Goal: Task Accomplishment & Management: Use online tool/utility

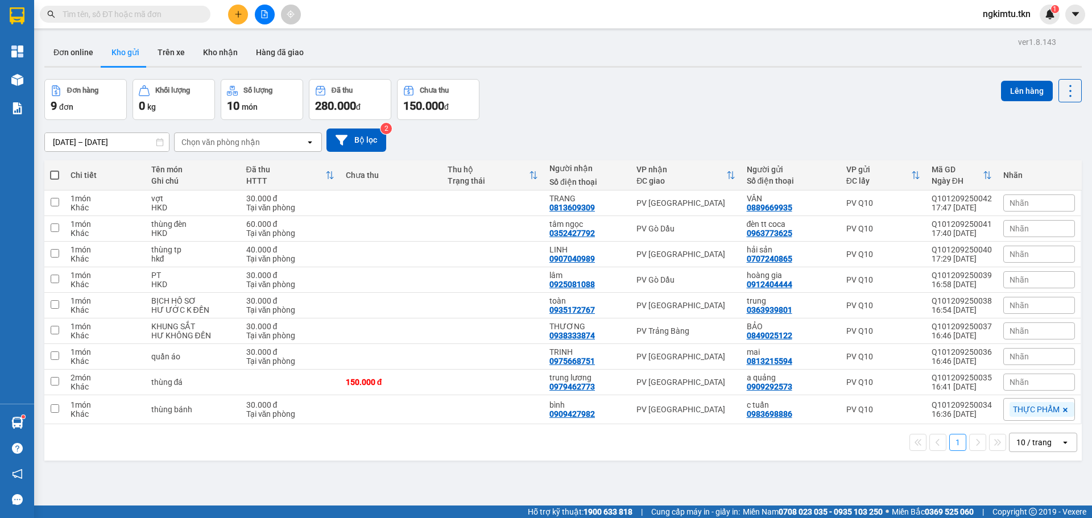
click at [198, 16] on span at bounding box center [125, 14] width 171 height 17
click at [196, 14] on input "text" at bounding box center [130, 14] width 134 height 13
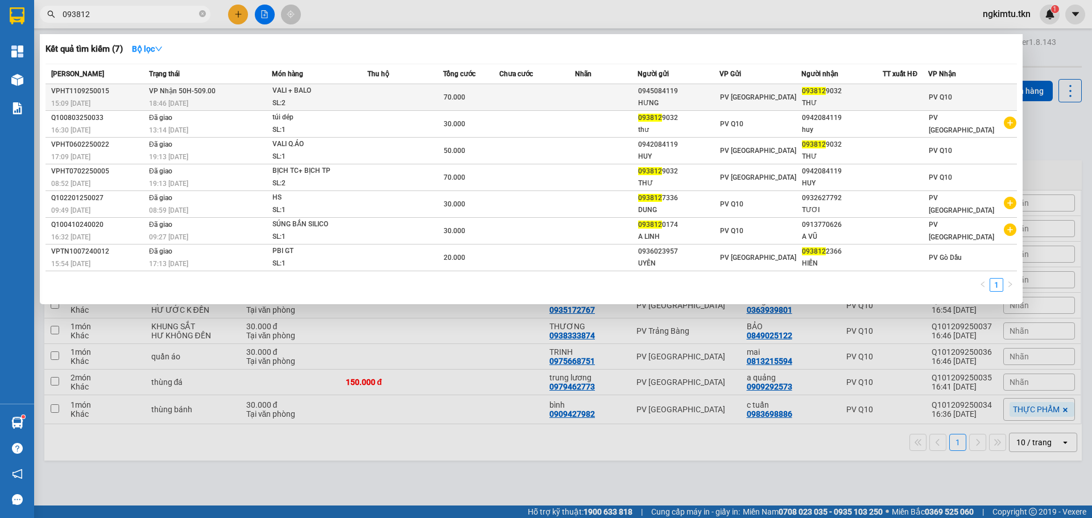
type input "093812"
click at [399, 99] on td at bounding box center [405, 97] width 76 height 27
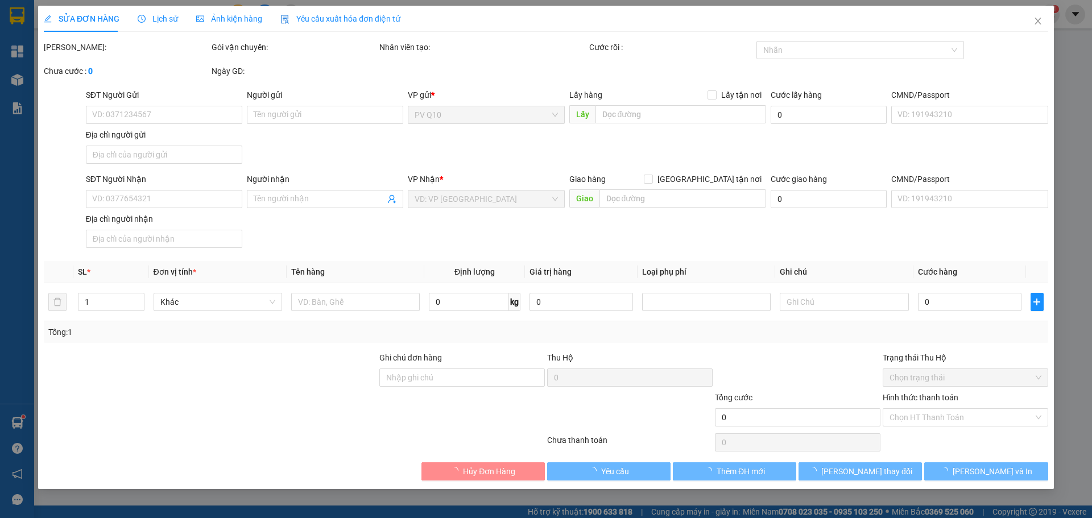
type input "0945084119"
type input "HƯNG"
type input "0938129032"
type input "THƯ"
type input "70.000"
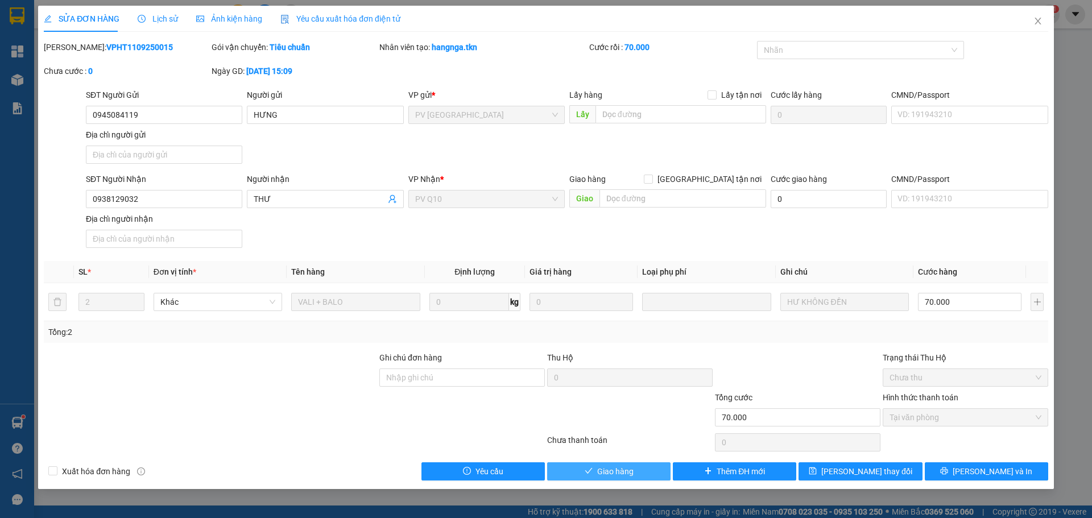
click at [630, 468] on span "Giao hàng" at bounding box center [615, 471] width 36 height 13
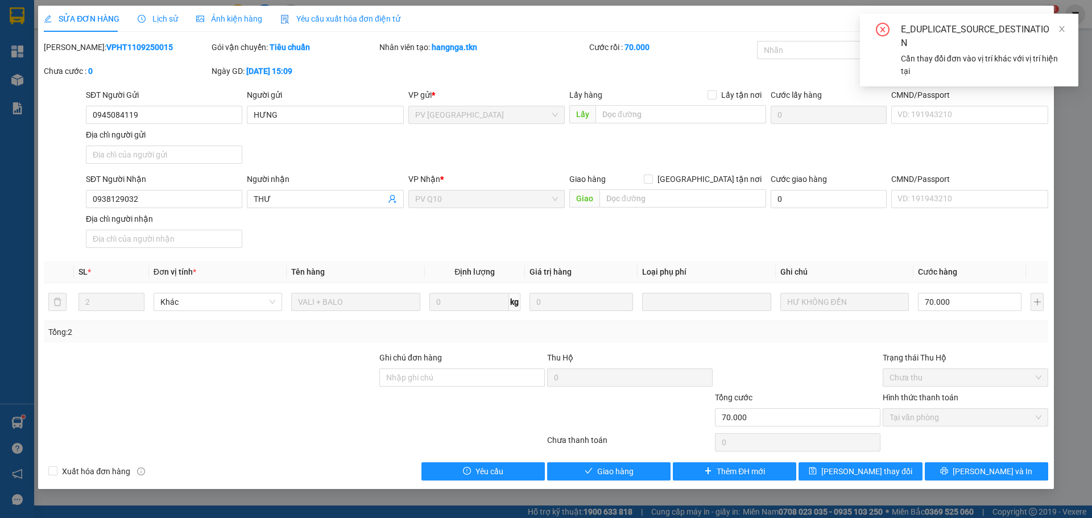
click at [1057, 27] on div "E_DUPLICATE_SOURCE_DESTINATION" at bounding box center [983, 36] width 164 height 27
click at [1060, 31] on icon "close" at bounding box center [1062, 29] width 6 height 6
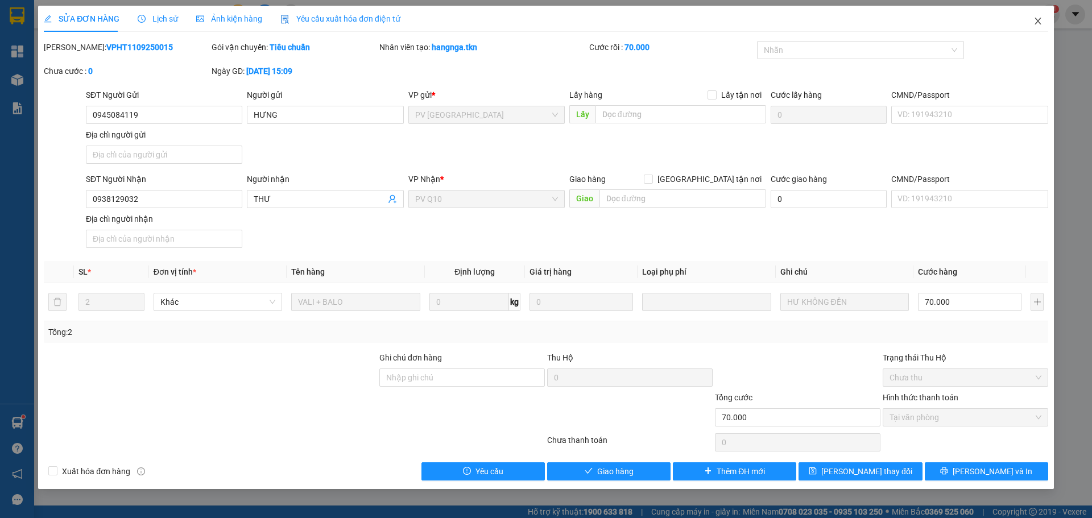
click at [1045, 16] on span "Close" at bounding box center [1038, 22] width 32 height 32
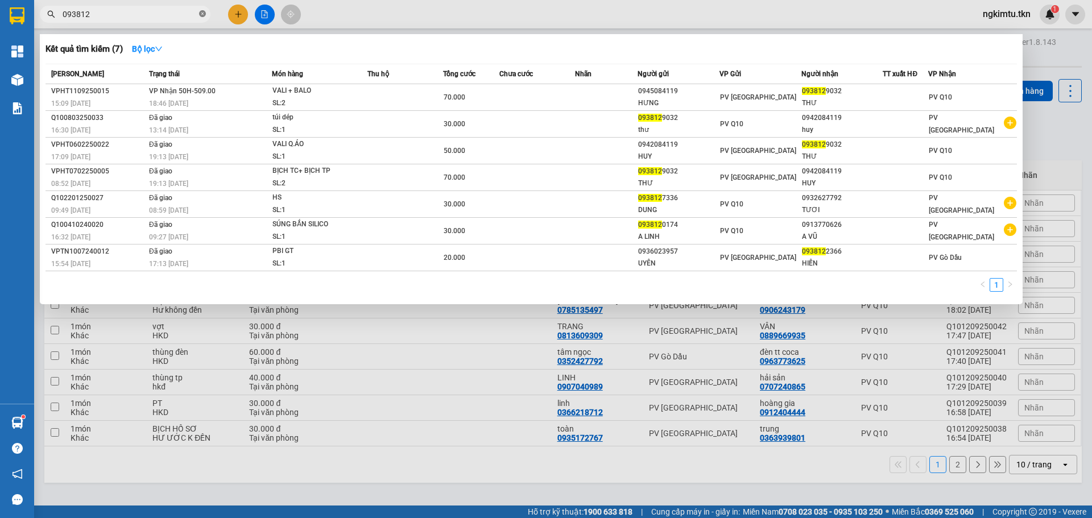
click at [204, 16] on icon "close-circle" at bounding box center [202, 13] width 7 height 7
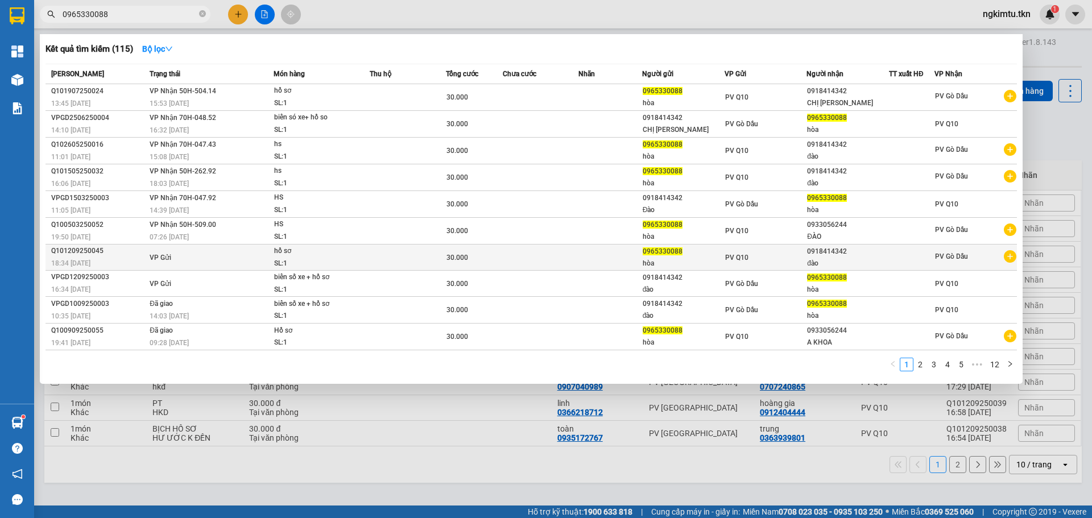
type input "0965330088"
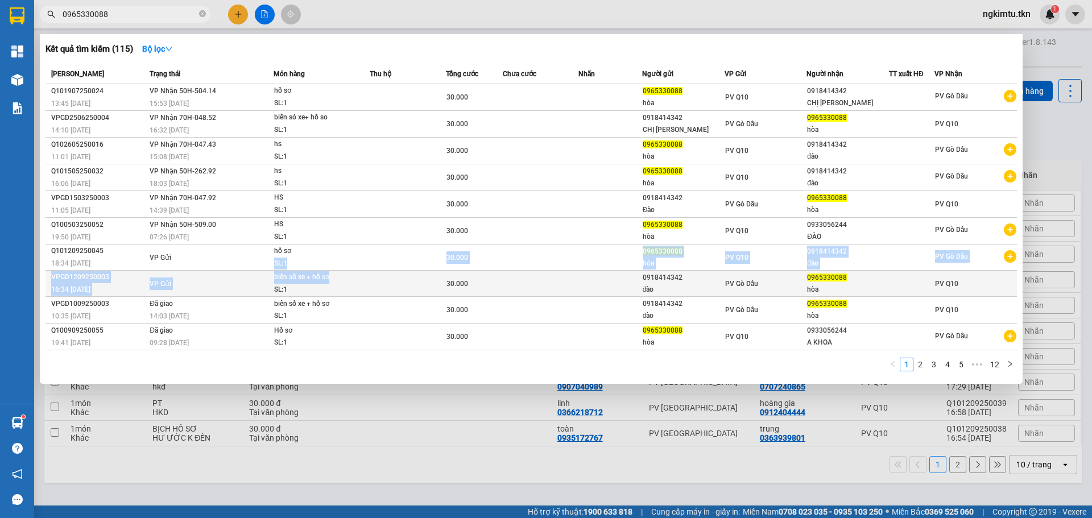
drag, startPoint x: 336, startPoint y: 247, endPoint x: 334, endPoint y: 274, distance: 26.8
click at [334, 274] on tbody "Q101907250024 13:45 [DATE] VP Nhận 50H-504.14 15:53 [DATE] hồ sơ SL: 1 30.000 0…" at bounding box center [530, 217] width 971 height 266
click at [353, 284] on div "SL: 1" at bounding box center [316, 290] width 85 height 13
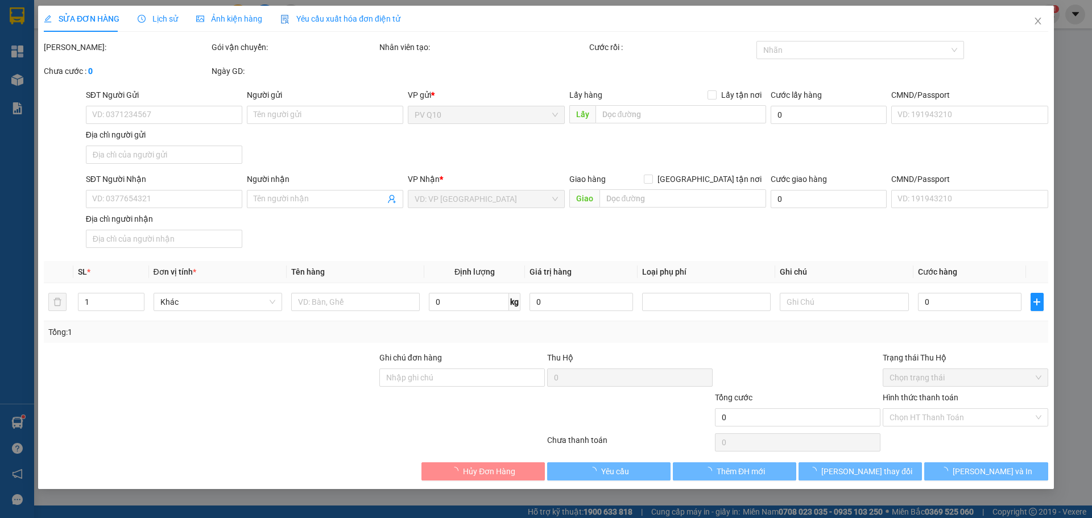
type input "0918414342"
type input "đào"
type input "0965330088"
type input "hòa"
type input "30.000"
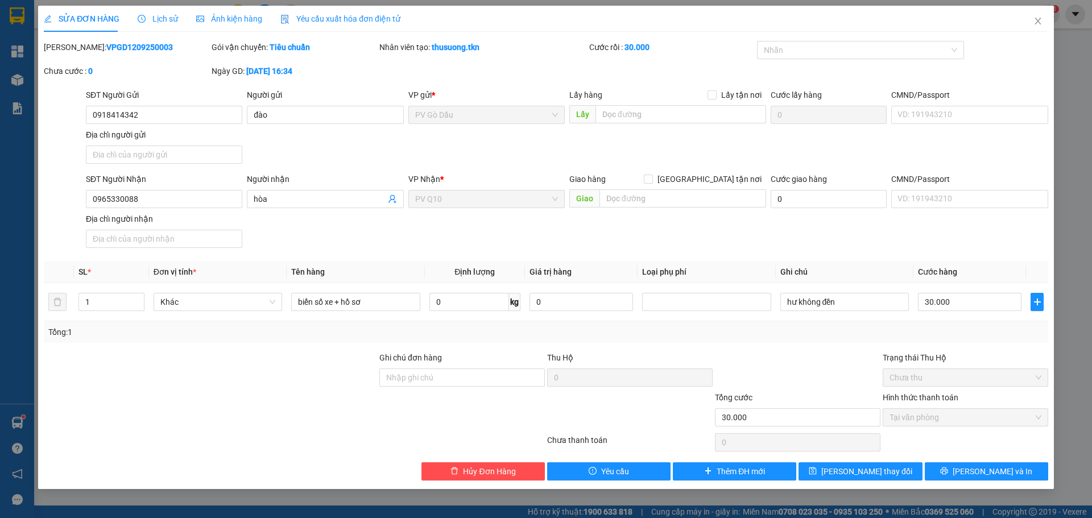
click at [147, 20] on span "Lịch sử" at bounding box center [158, 18] width 40 height 9
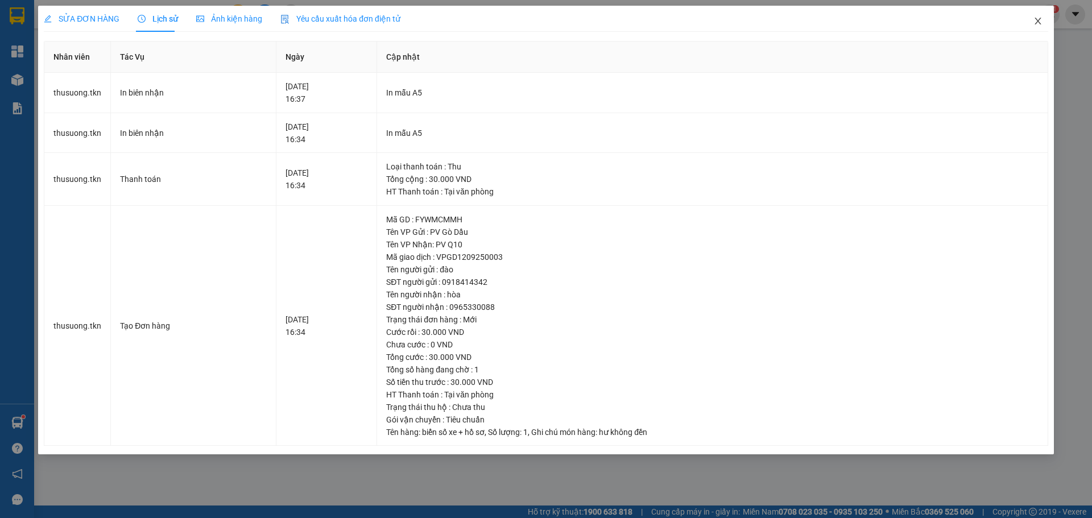
click at [1036, 19] on icon "close" at bounding box center [1038, 21] width 6 height 7
